Goal: Task Accomplishment & Management: Manage account settings

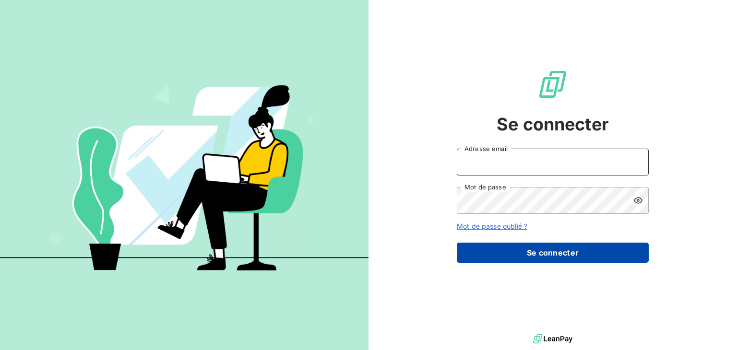
type input "[EMAIL_ADDRESS][DOMAIN_NAME]"
click at [526, 255] on button "Se connecter" at bounding box center [553, 253] width 192 height 20
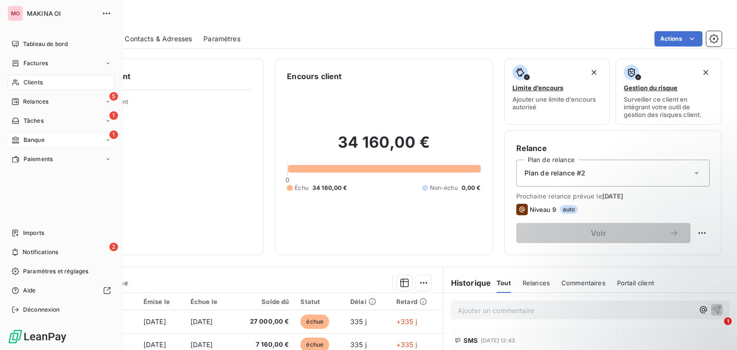
click at [46, 144] on div "1 Banque" at bounding box center [61, 139] width 107 height 15
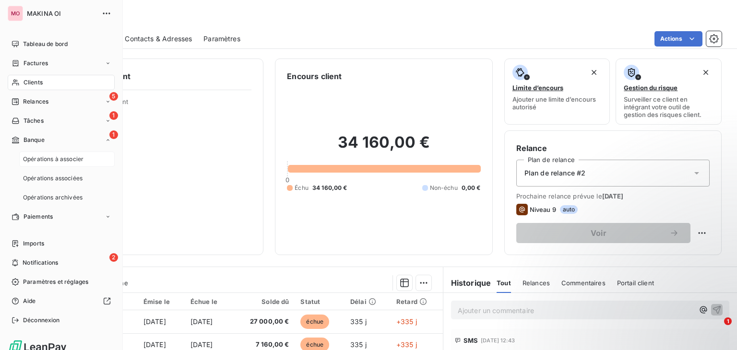
click at [49, 160] on span "Opérations à associer" at bounding box center [53, 159] width 60 height 9
